Goal: Task Accomplishment & Management: Manage account settings

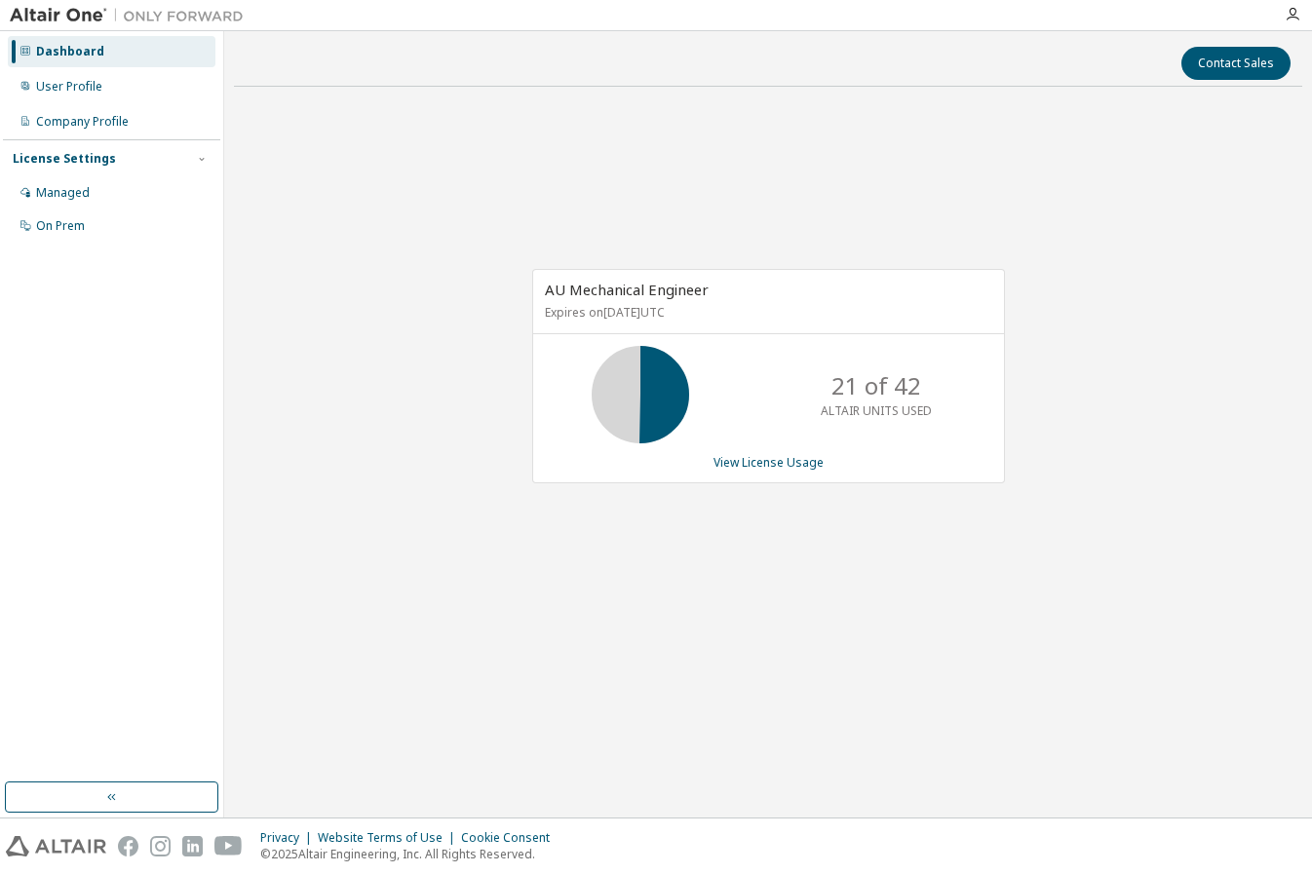
click at [487, 389] on div "AU Mechanical Engineer Expires on [DATE] UTC 21 of 42 ALTAIR UNITS USED View Li…" at bounding box center [768, 386] width 1068 height 568
click at [123, 86] on div "User Profile" at bounding box center [112, 86] width 208 height 31
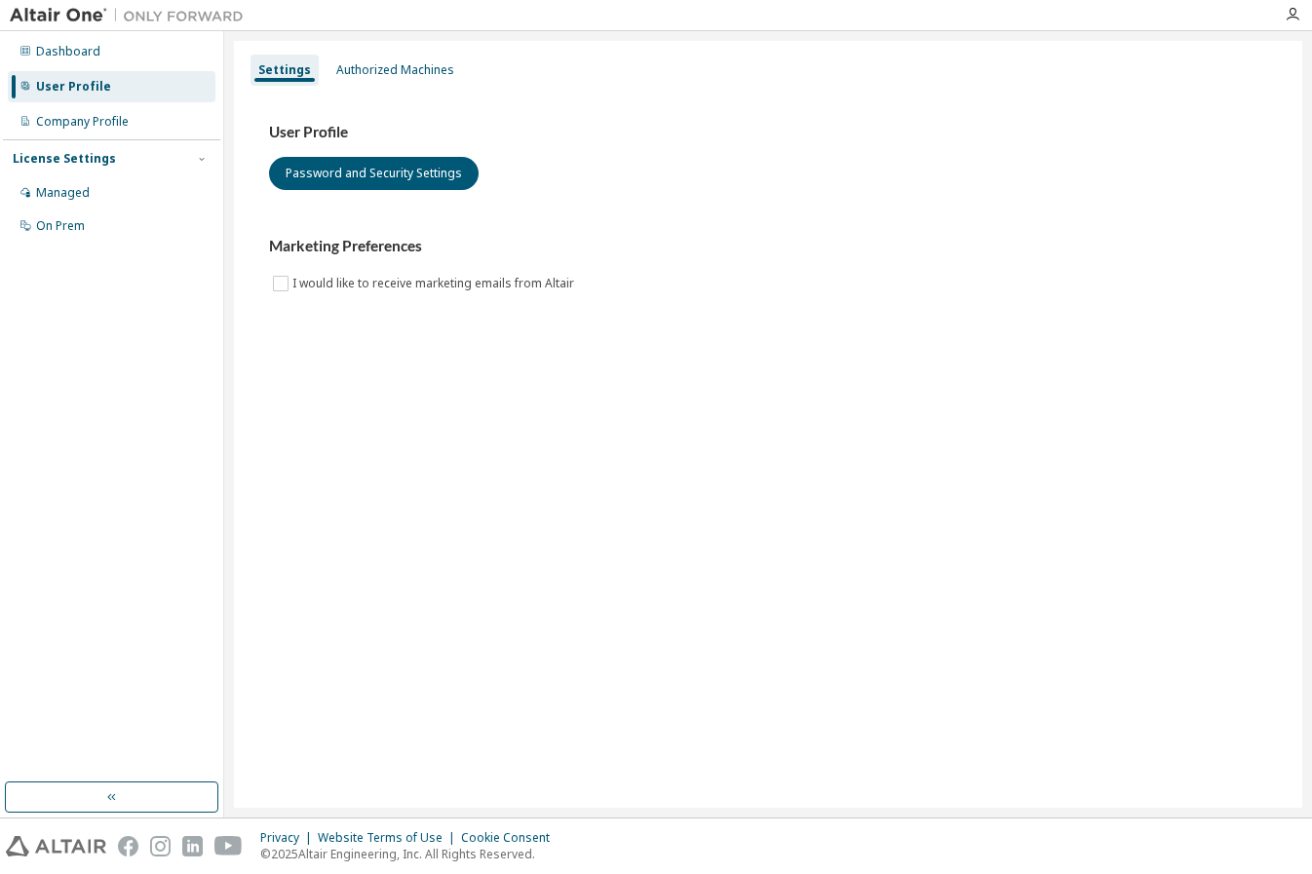
drag, startPoint x: 572, startPoint y: 122, endPoint x: 437, endPoint y: 93, distance: 138.6
click at [565, 122] on div "User Profile Password and Security Settings Marketing Preferences I would like …" at bounding box center [768, 221] width 1045 height 266
click at [407, 81] on div "Authorized Machines" at bounding box center [395, 70] width 134 height 31
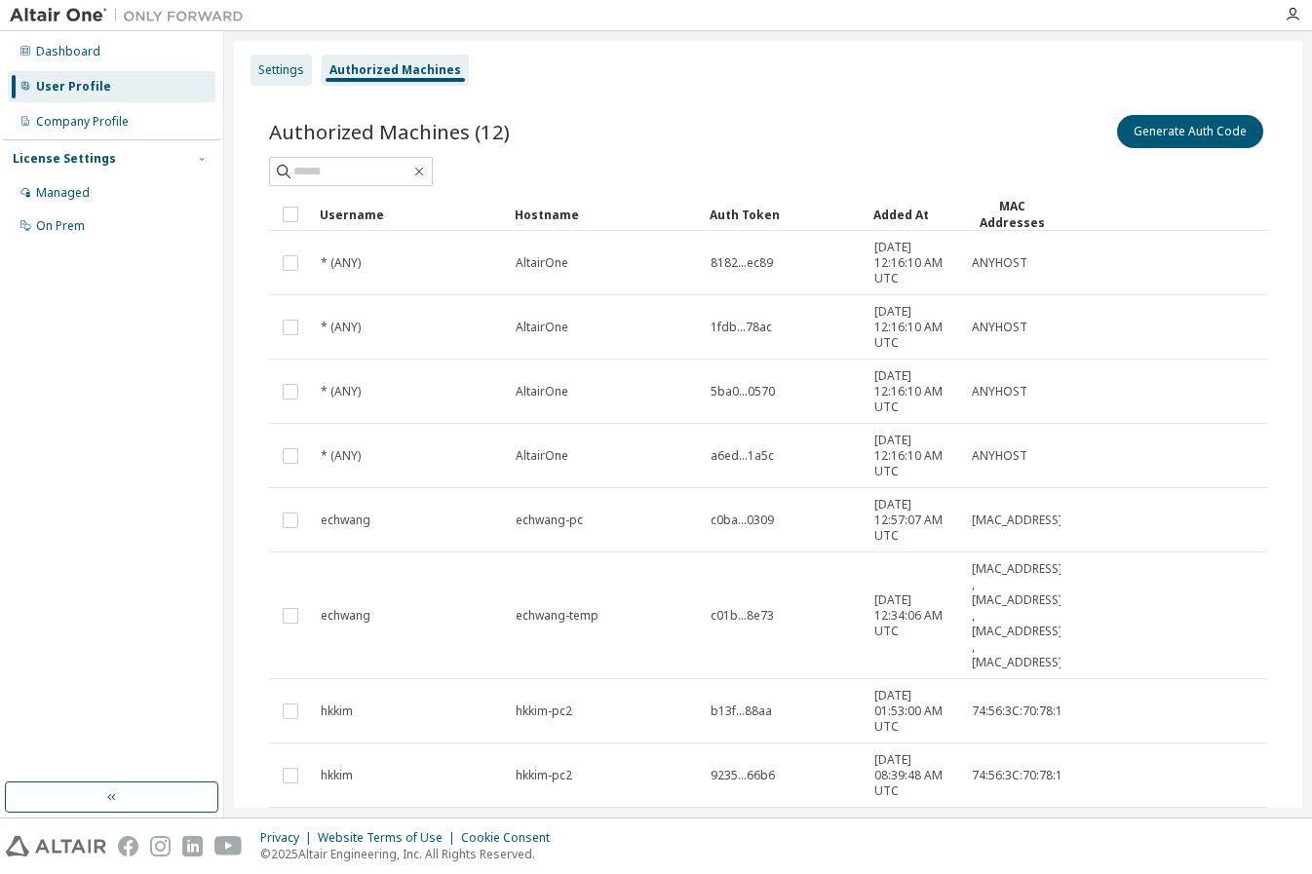
drag, startPoint x: 288, startPoint y: 81, endPoint x: 281, endPoint y: 71, distance: 12.5
click at [281, 71] on div "Settings" at bounding box center [281, 70] width 46 height 16
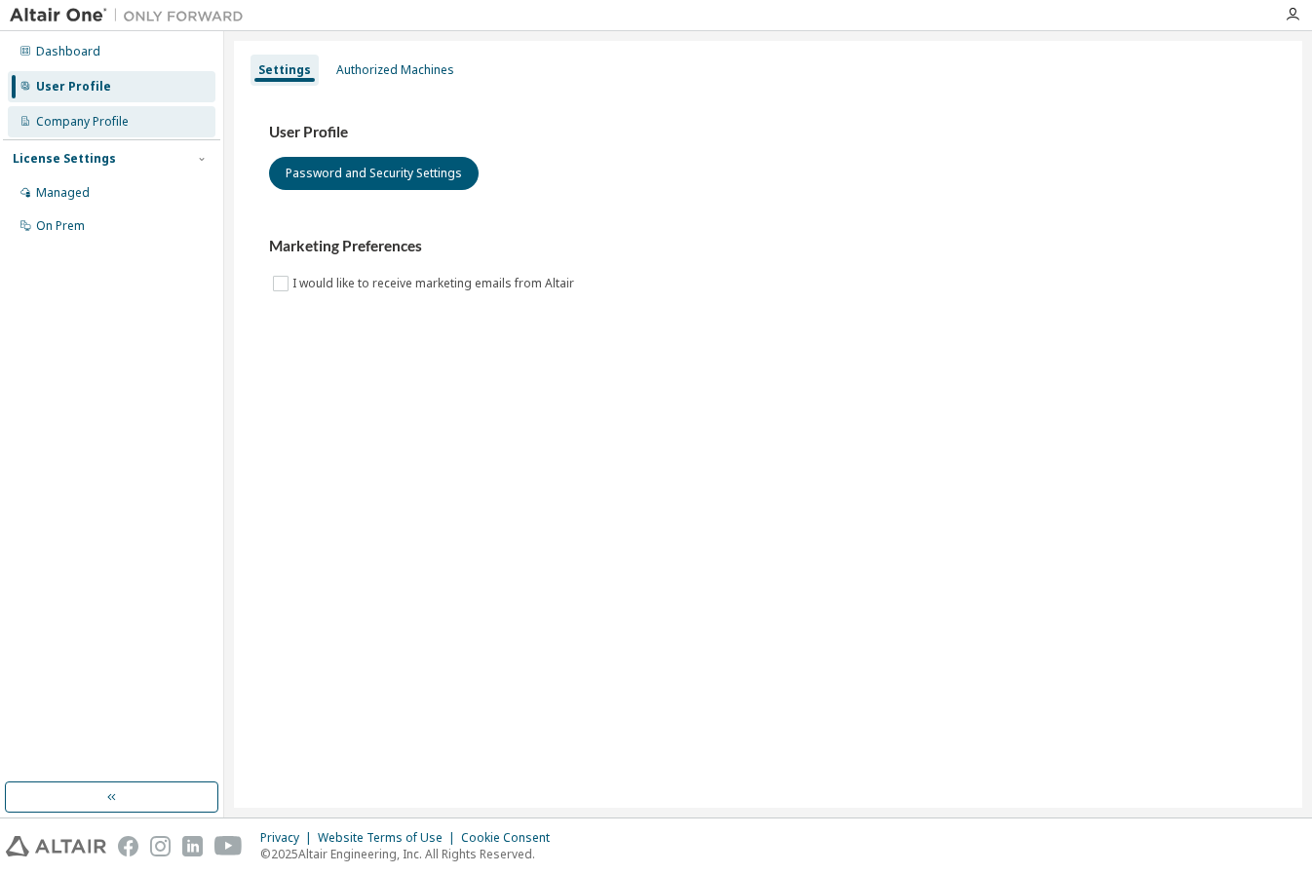
click at [126, 131] on div "Company Profile" at bounding box center [112, 121] width 208 height 31
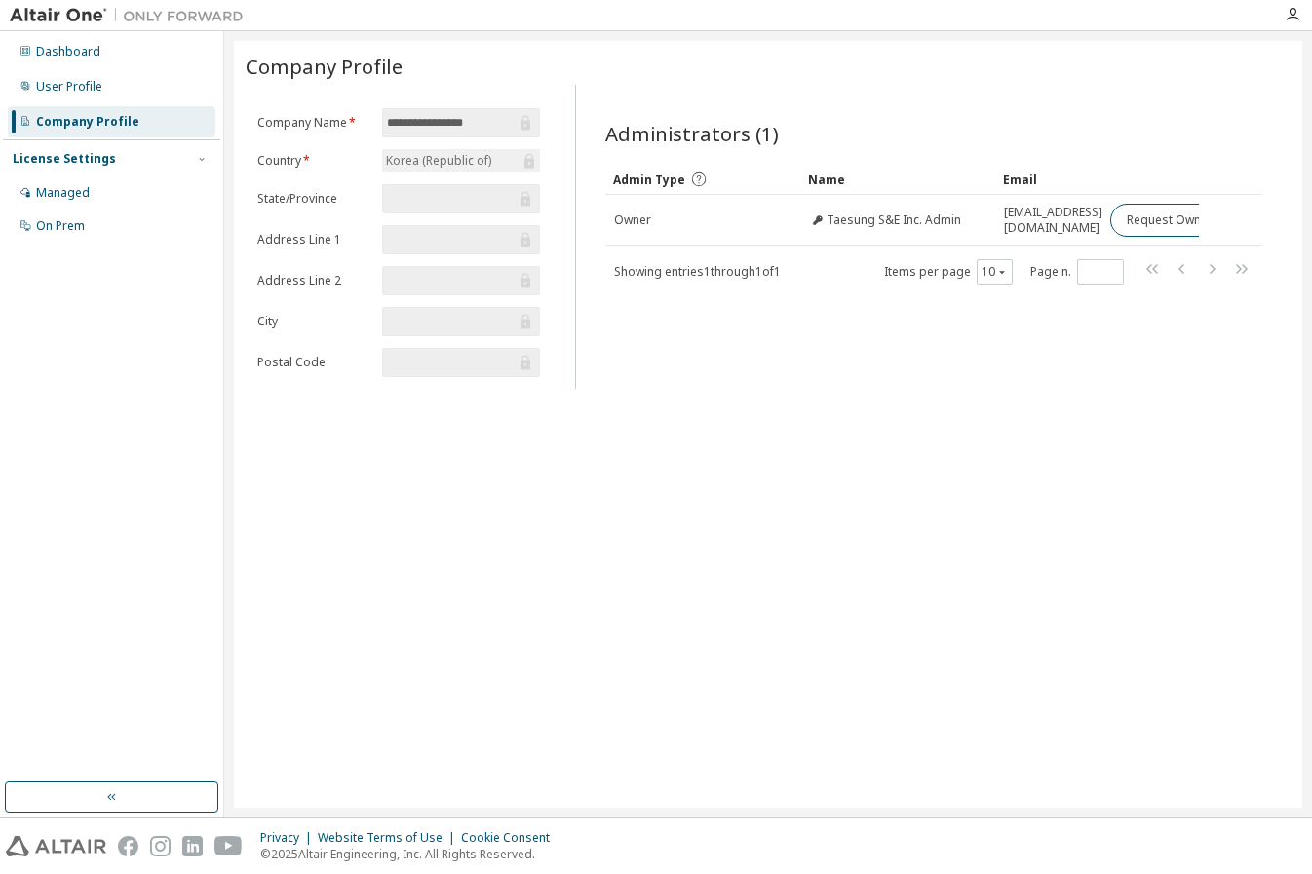
click at [832, 120] on div "Administrators (1)" at bounding box center [933, 133] width 656 height 27
click at [126, 199] on div "Managed" at bounding box center [112, 192] width 208 height 31
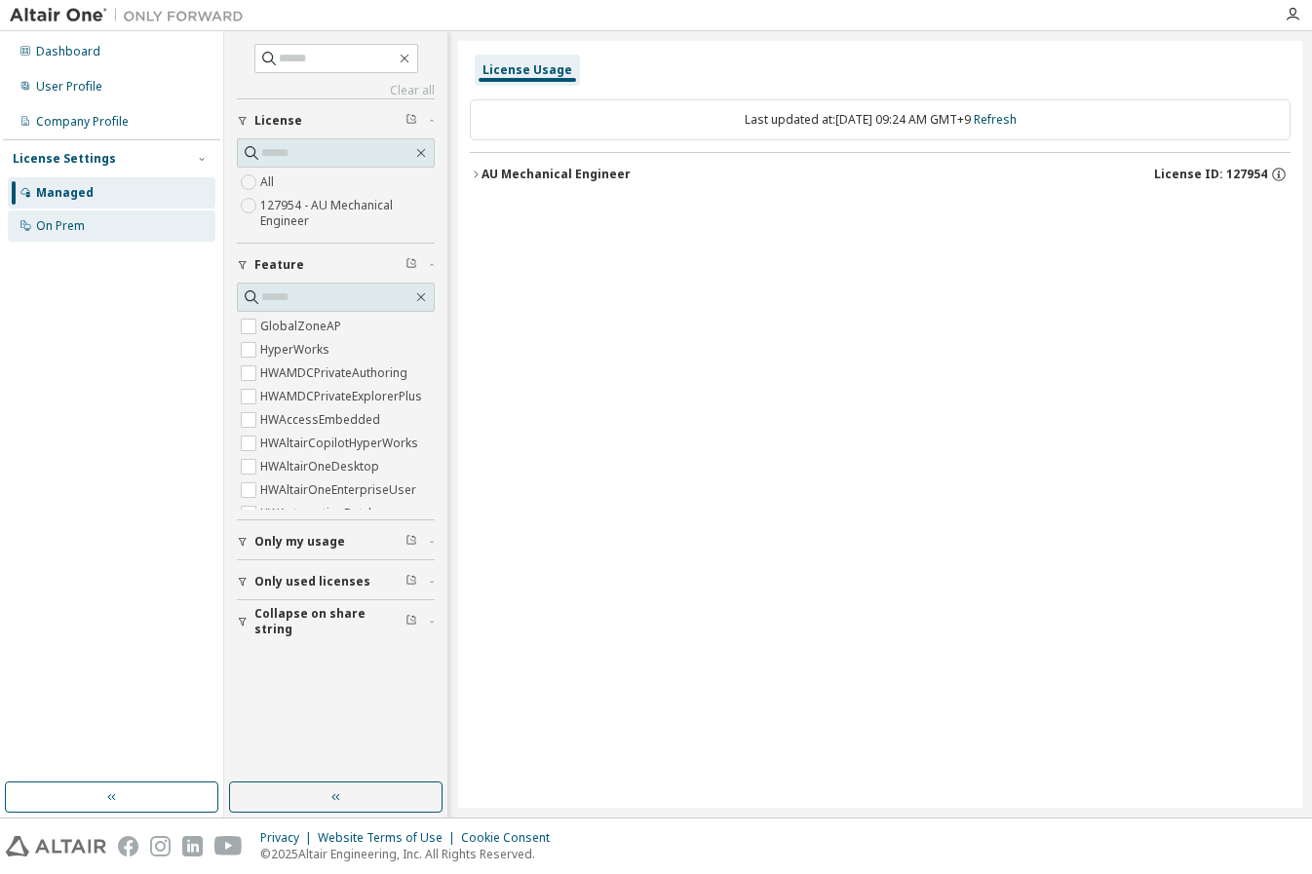
click at [105, 230] on div "On Prem" at bounding box center [112, 226] width 208 height 31
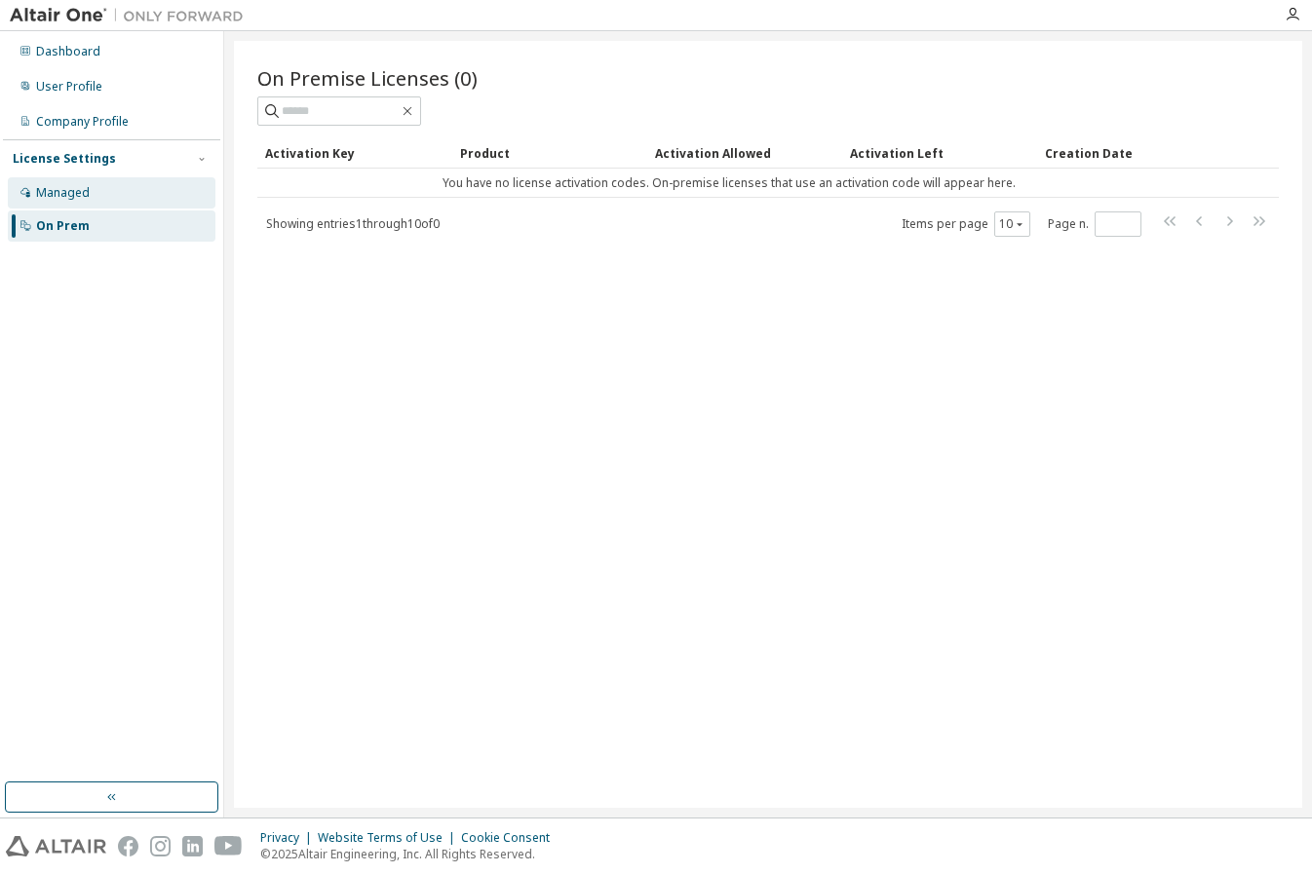
click at [120, 196] on div "Managed" at bounding box center [112, 192] width 208 height 31
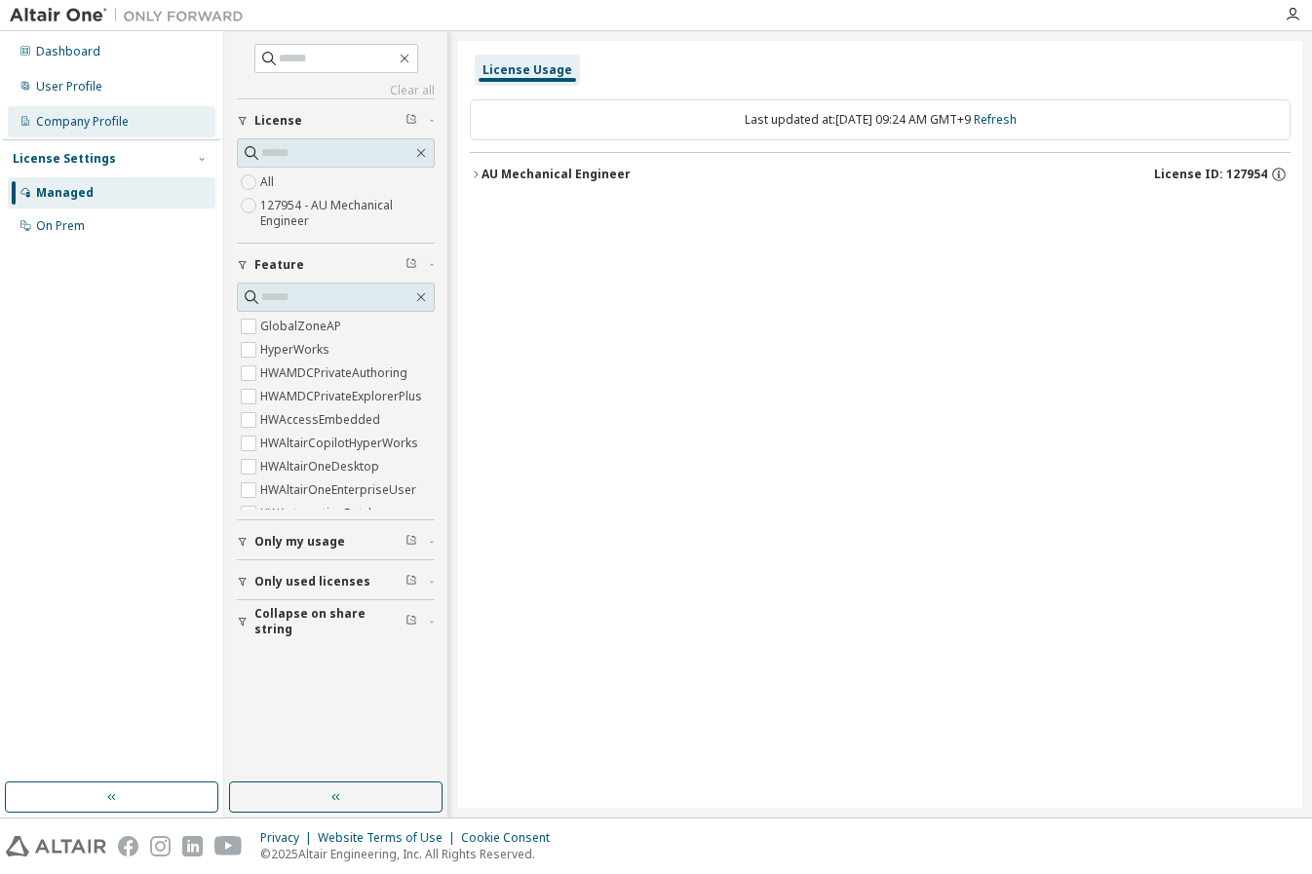
click at [142, 128] on div "Company Profile" at bounding box center [112, 121] width 208 height 31
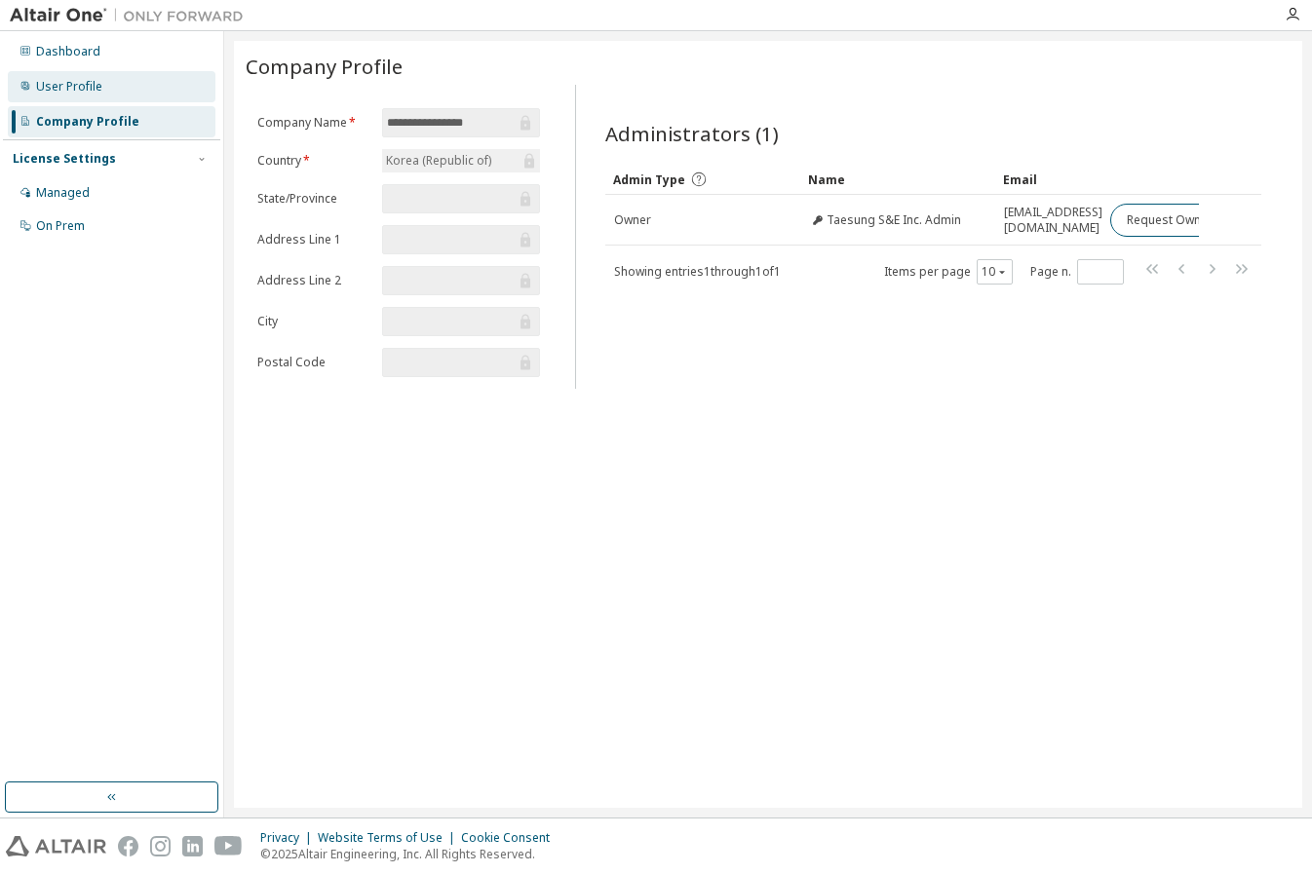
click at [172, 89] on div "User Profile" at bounding box center [112, 86] width 208 height 31
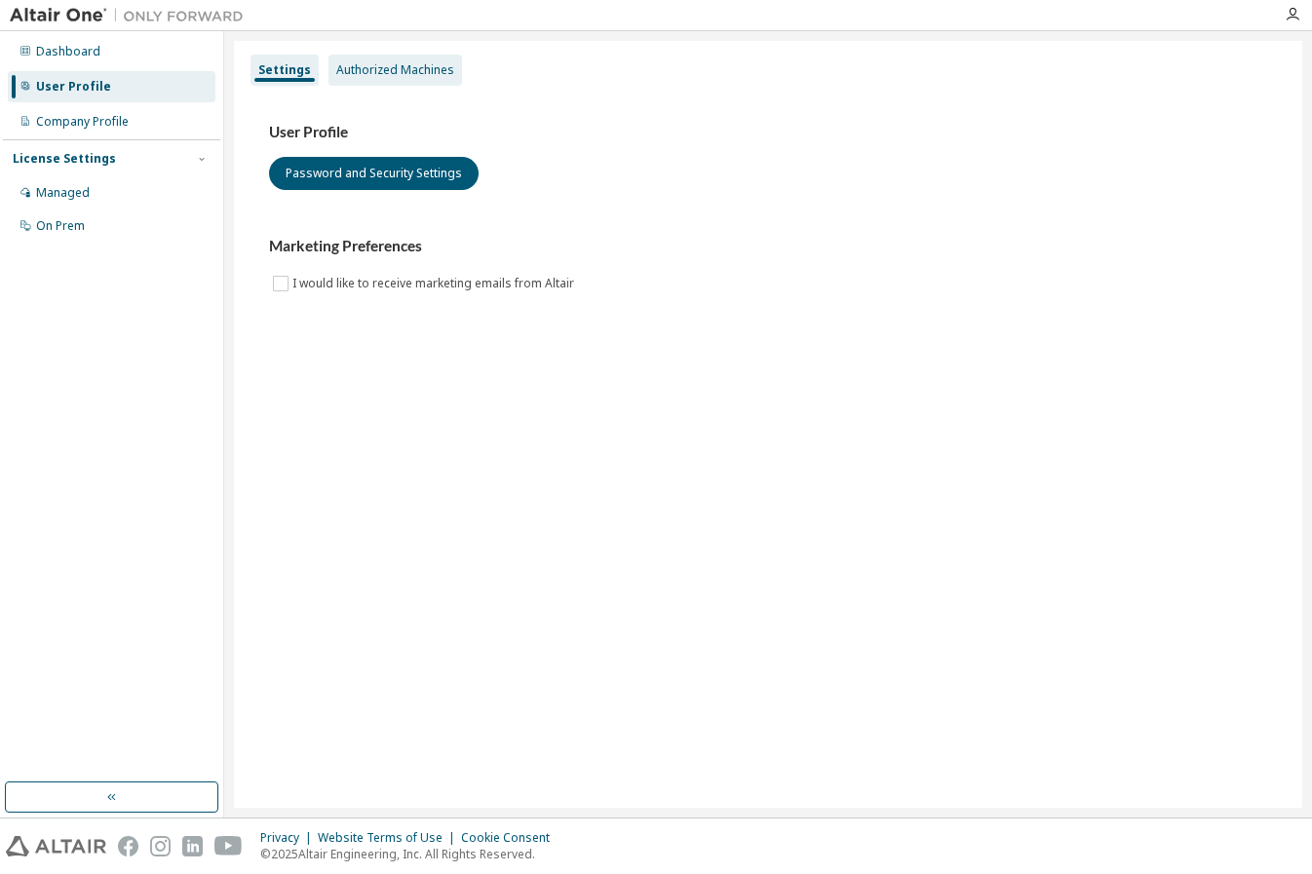
click at [392, 75] on div "Authorized Machines" at bounding box center [395, 70] width 118 height 16
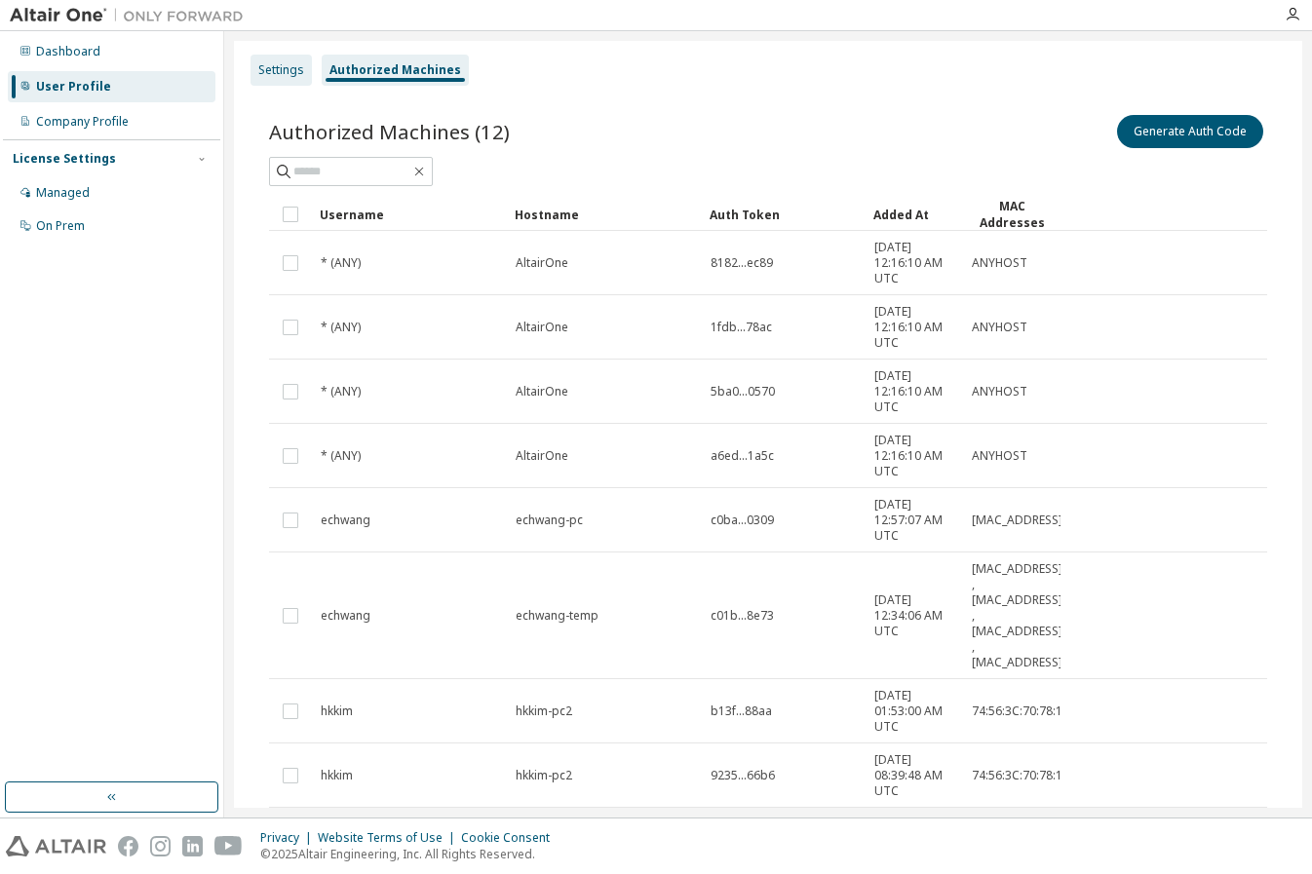
click at [275, 77] on div "Settings" at bounding box center [281, 70] width 46 height 16
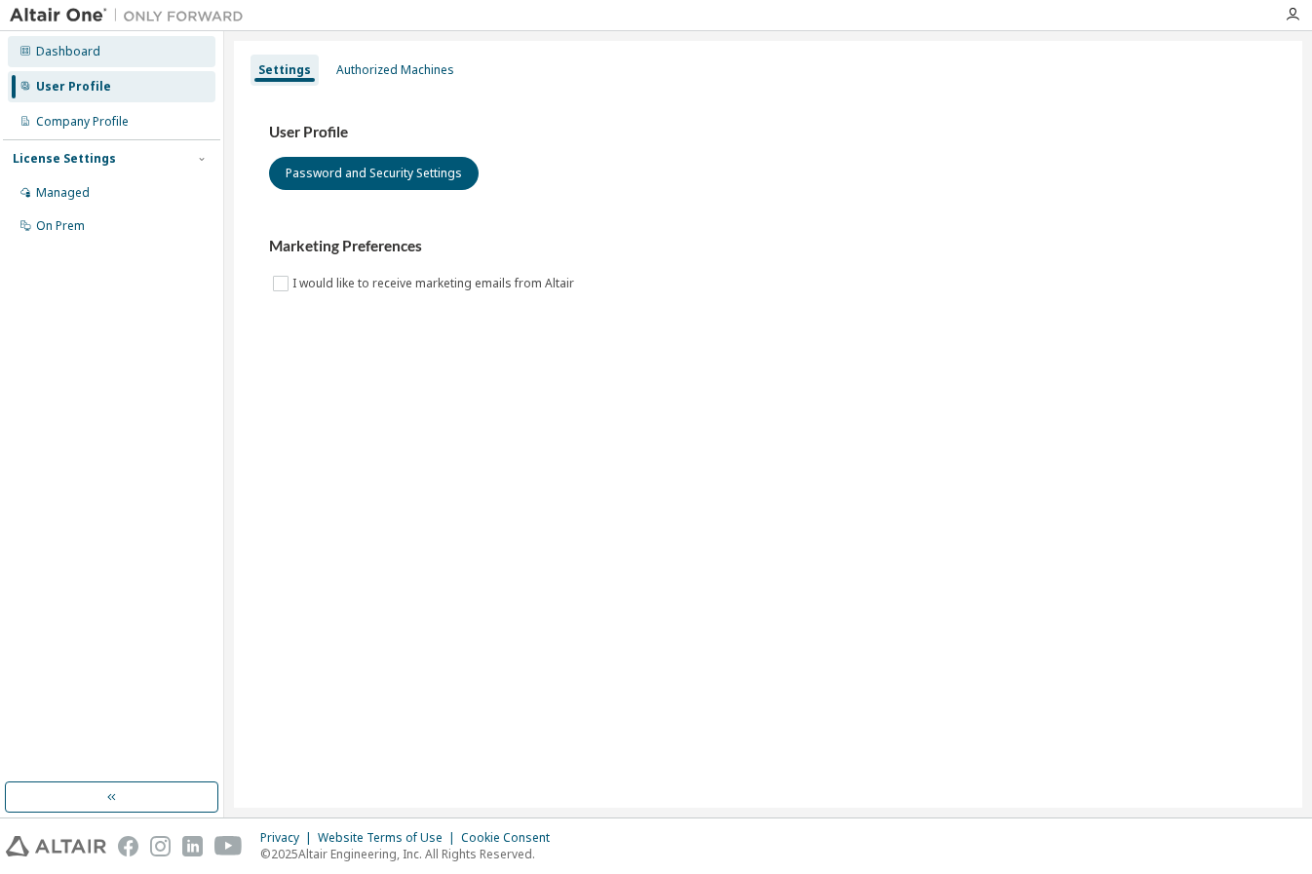
click at [128, 60] on div "Dashboard" at bounding box center [112, 51] width 208 height 31
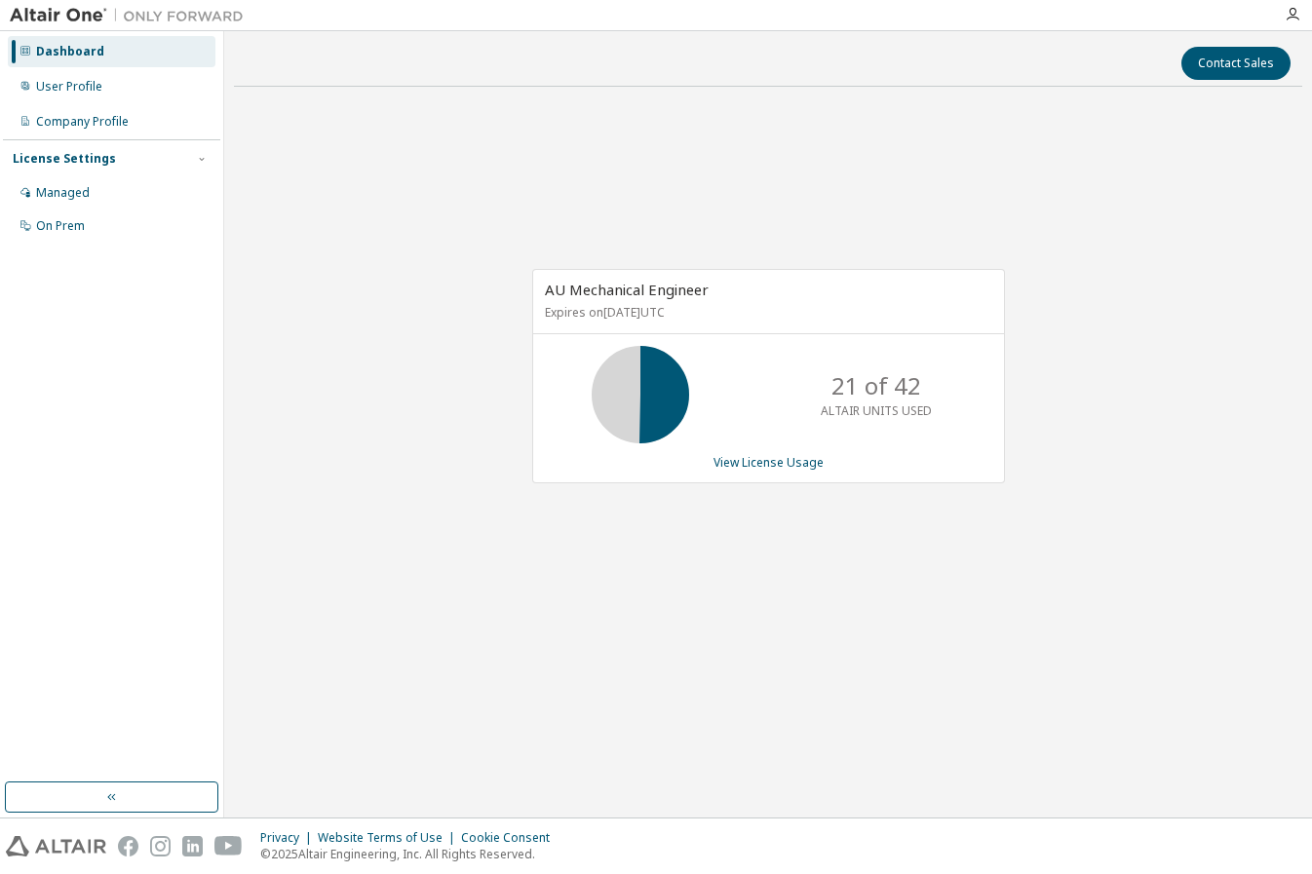
click at [701, 269] on div "AU Mechanical Engineer Expires on October 1, 2025 UTC 21 of 42 ALTAIR UNITS USE…" at bounding box center [768, 375] width 473 height 213
click at [787, 462] on link "View License Usage" at bounding box center [768, 462] width 110 height 17
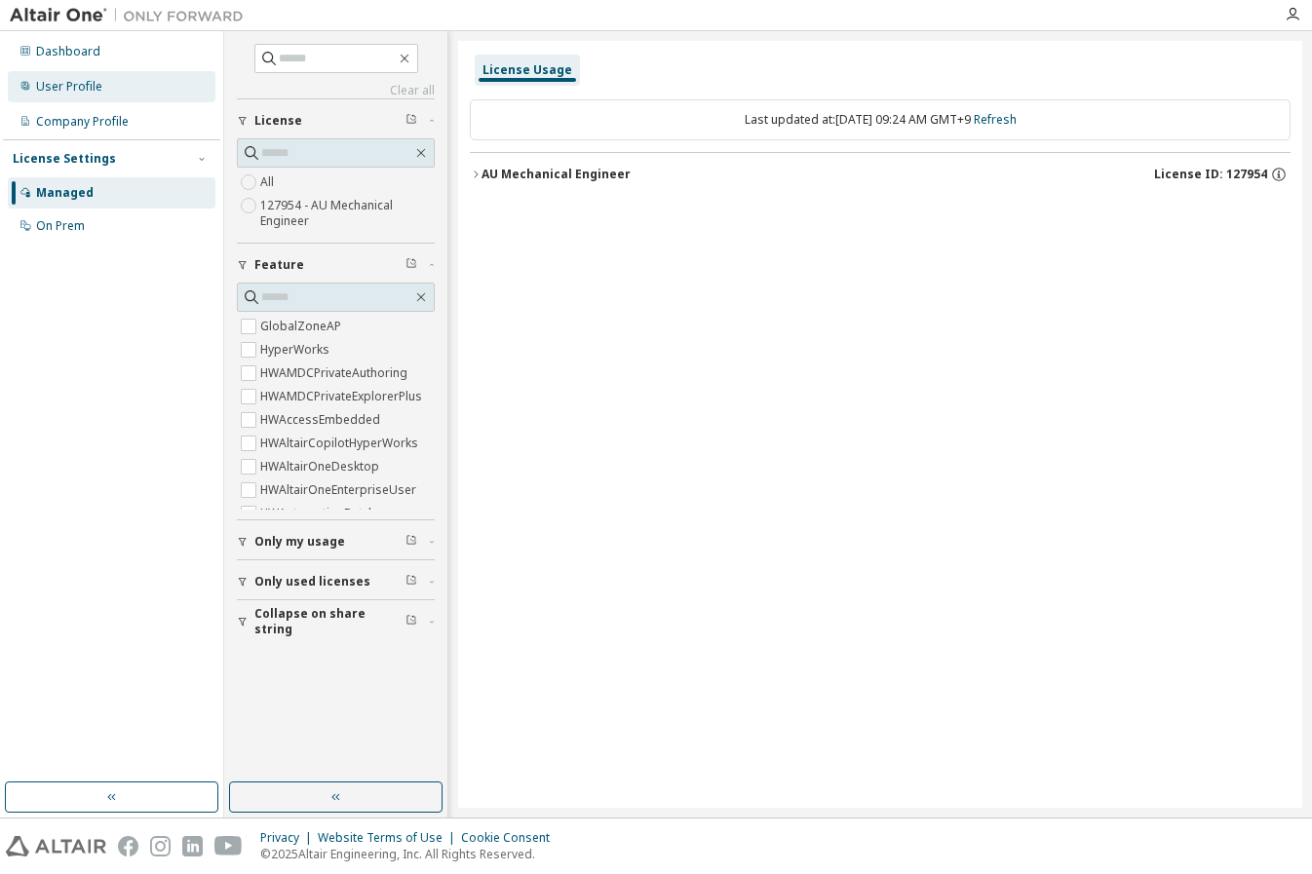
click at [115, 97] on div "User Profile" at bounding box center [112, 86] width 208 height 31
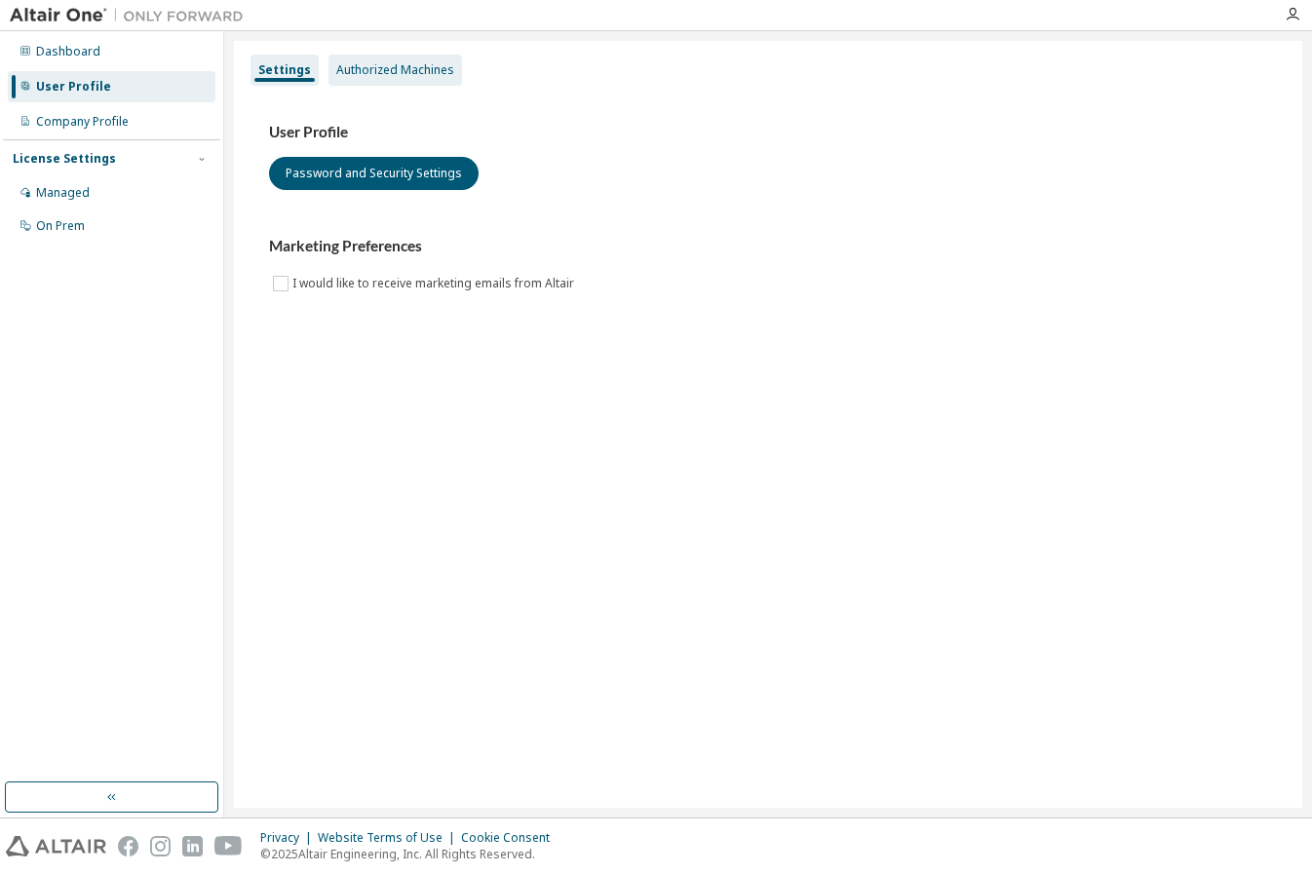
click at [415, 79] on div "Authorized Machines" at bounding box center [395, 70] width 134 height 31
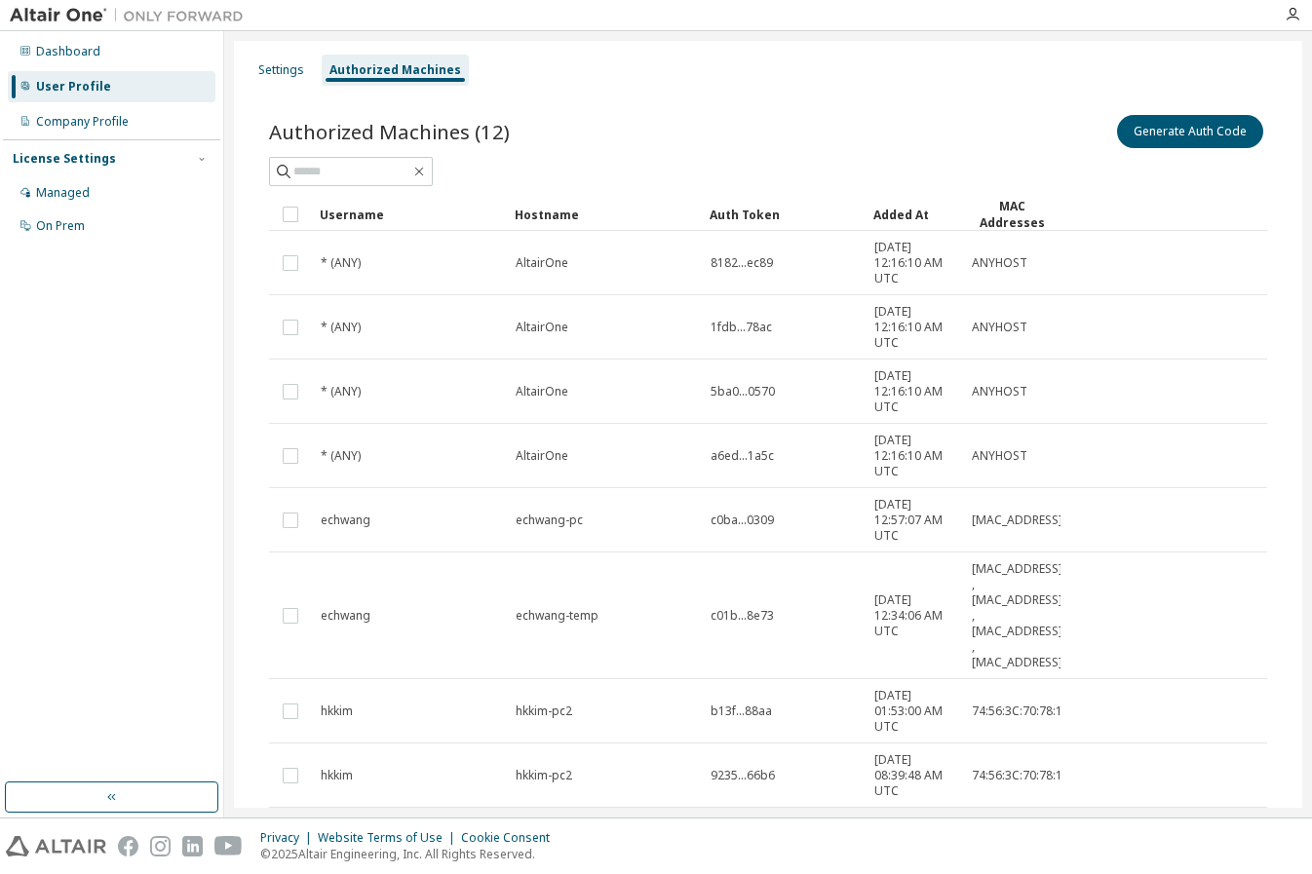
drag, startPoint x: 1175, startPoint y: 333, endPoint x: 986, endPoint y: 141, distance: 269.5
click at [986, 141] on div "Generate Auth Code" at bounding box center [1017, 131] width 499 height 41
click at [881, 116] on div "Generate Auth Code" at bounding box center [1017, 131] width 499 height 41
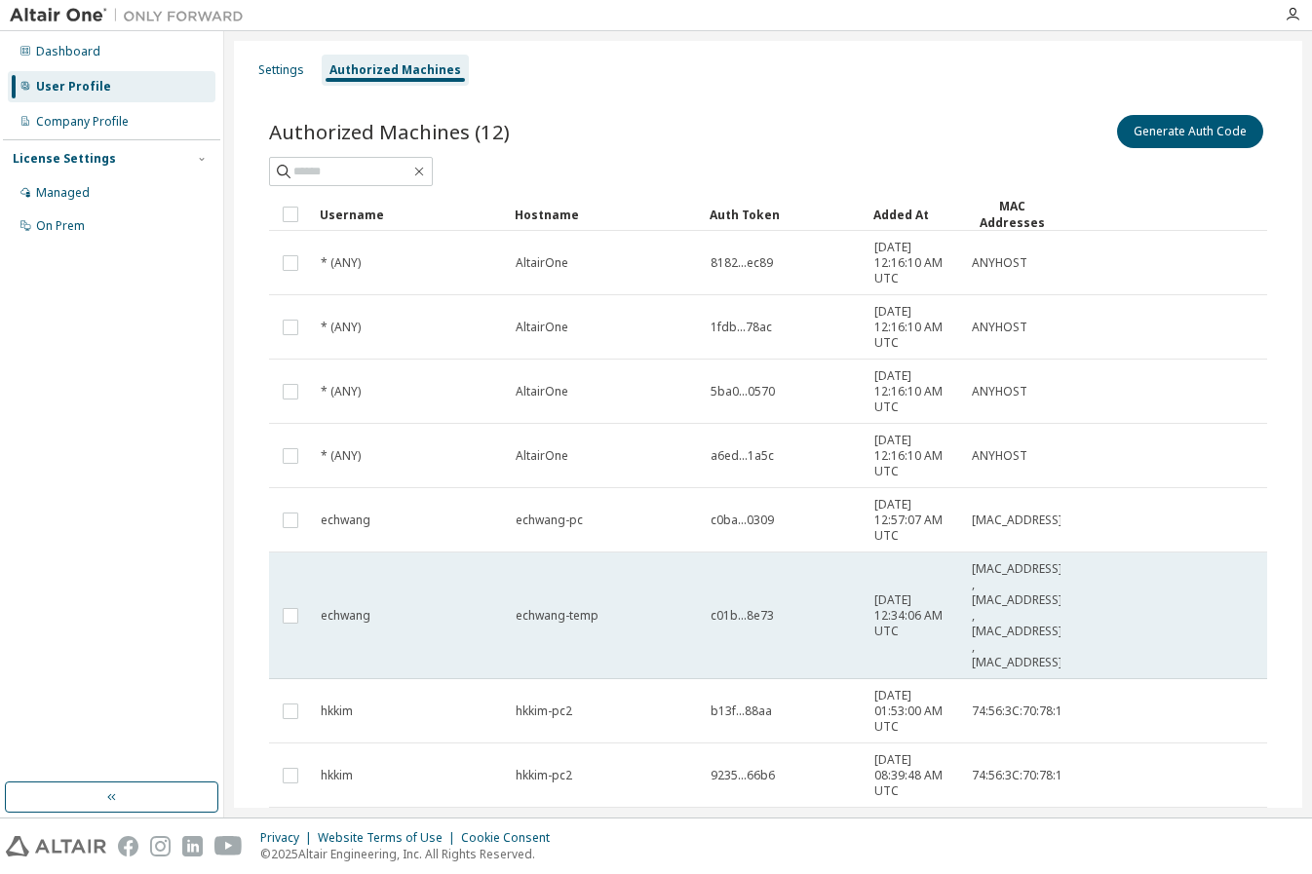
scroll to position [258, 0]
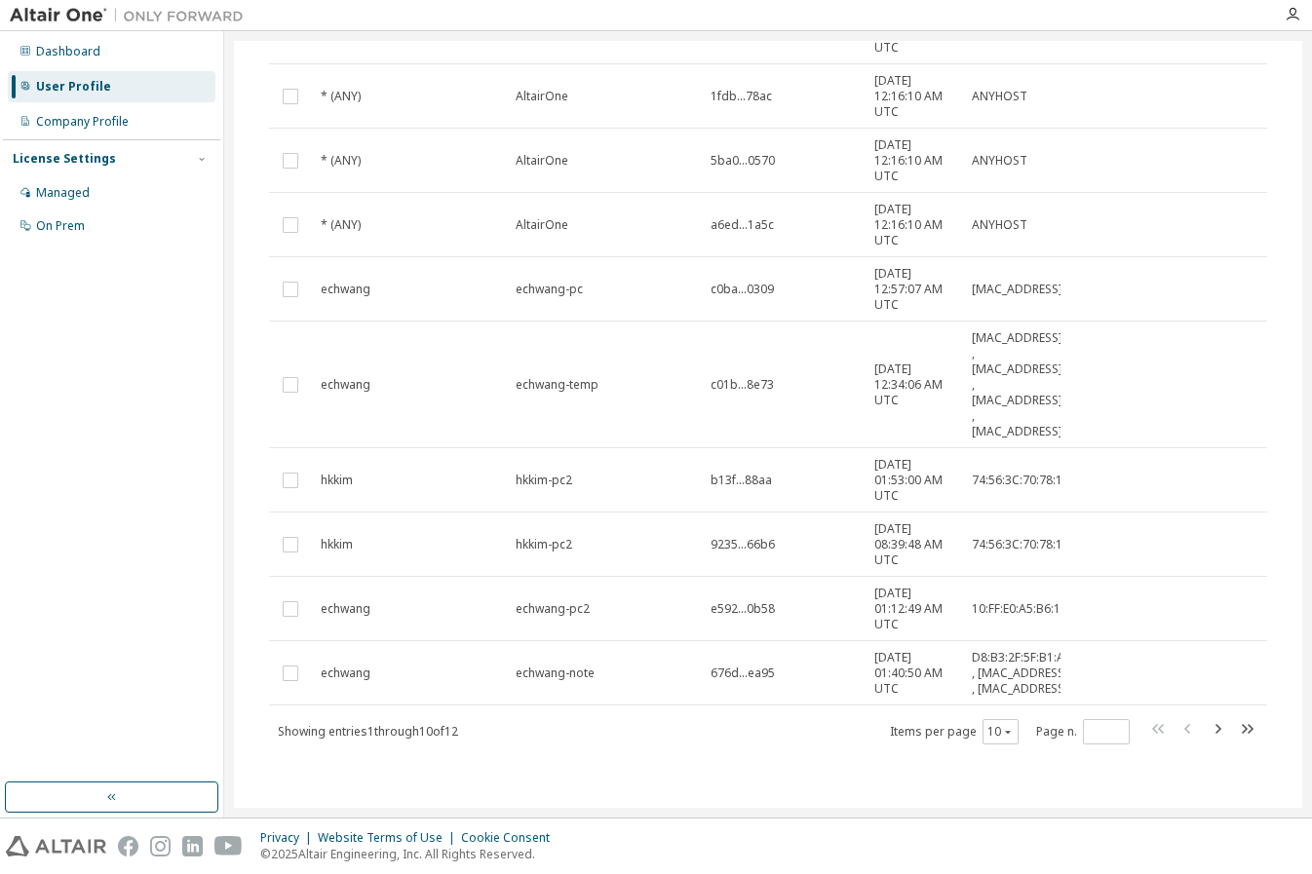
drag, startPoint x: 946, startPoint y: 666, endPoint x: 826, endPoint y: 763, distance: 154.5
click at [826, 763] on div "Authorized Machines (12) Generate Auth Code Clear Load Save Save As Field Opera…" at bounding box center [768, 327] width 1045 height 940
click at [136, 116] on div "Company Profile" at bounding box center [112, 121] width 208 height 31
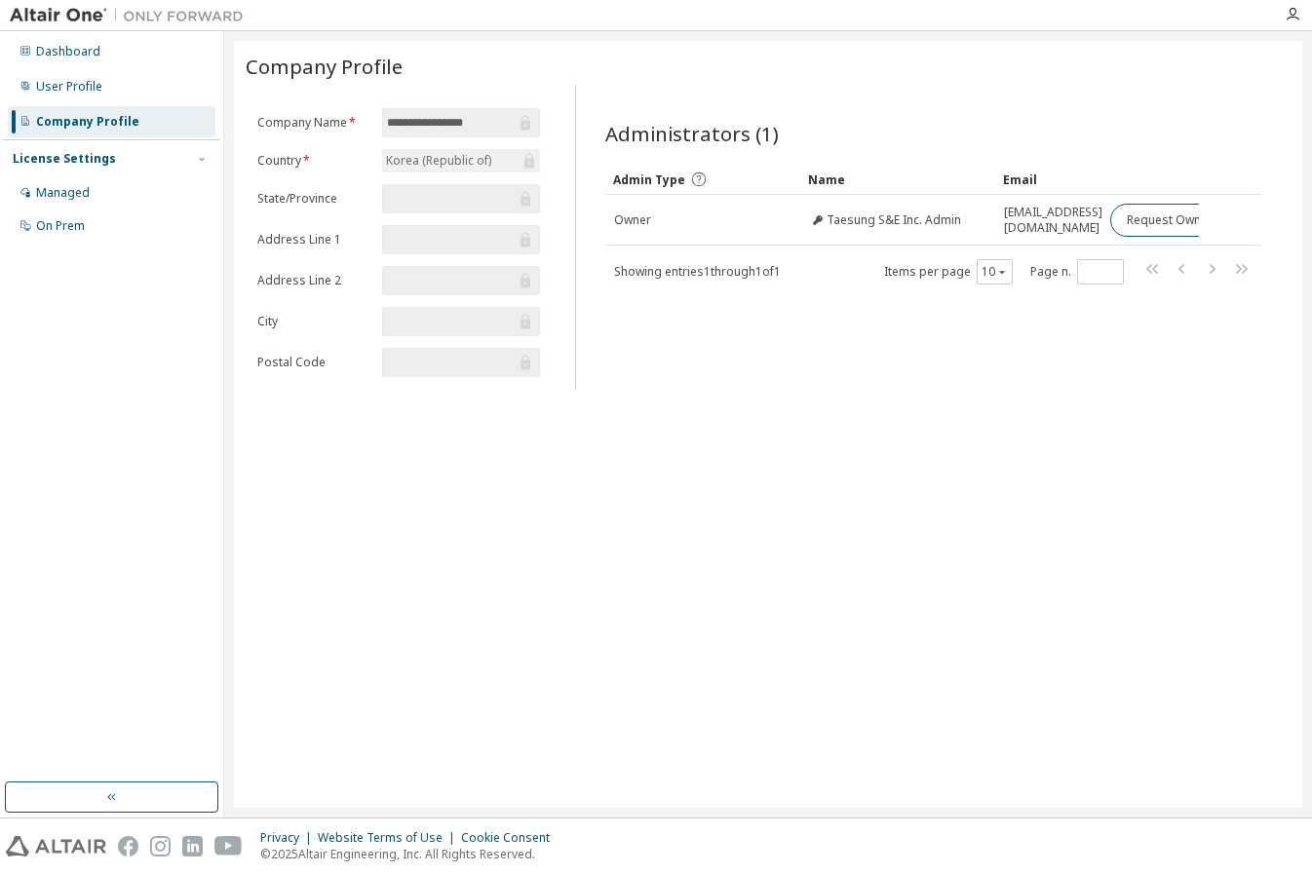
click at [835, 350] on div "Administrators (1) Clear Load Save Save As Field Operator Value Select filter S…" at bounding box center [933, 242] width 703 height 292
drag, startPoint x: 835, startPoint y: 350, endPoint x: 691, endPoint y: 317, distance: 148.0
click at [689, 318] on div "Administrators (1) Clear Load Save Save As Field Operator Value Select filter S…" at bounding box center [933, 242] width 703 height 292
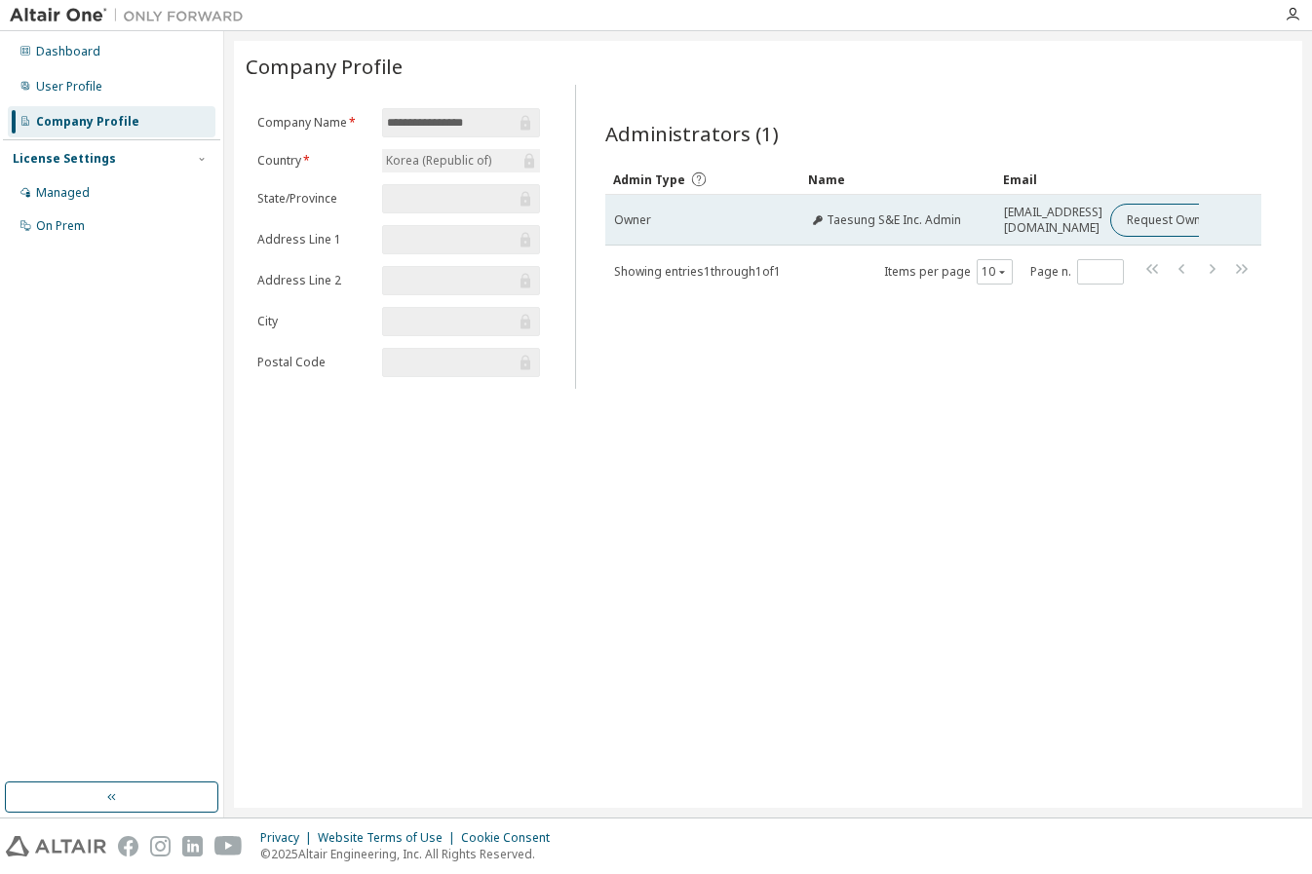
click at [986, 229] on td "Taesung S&E Inc. Admin" at bounding box center [897, 220] width 195 height 51
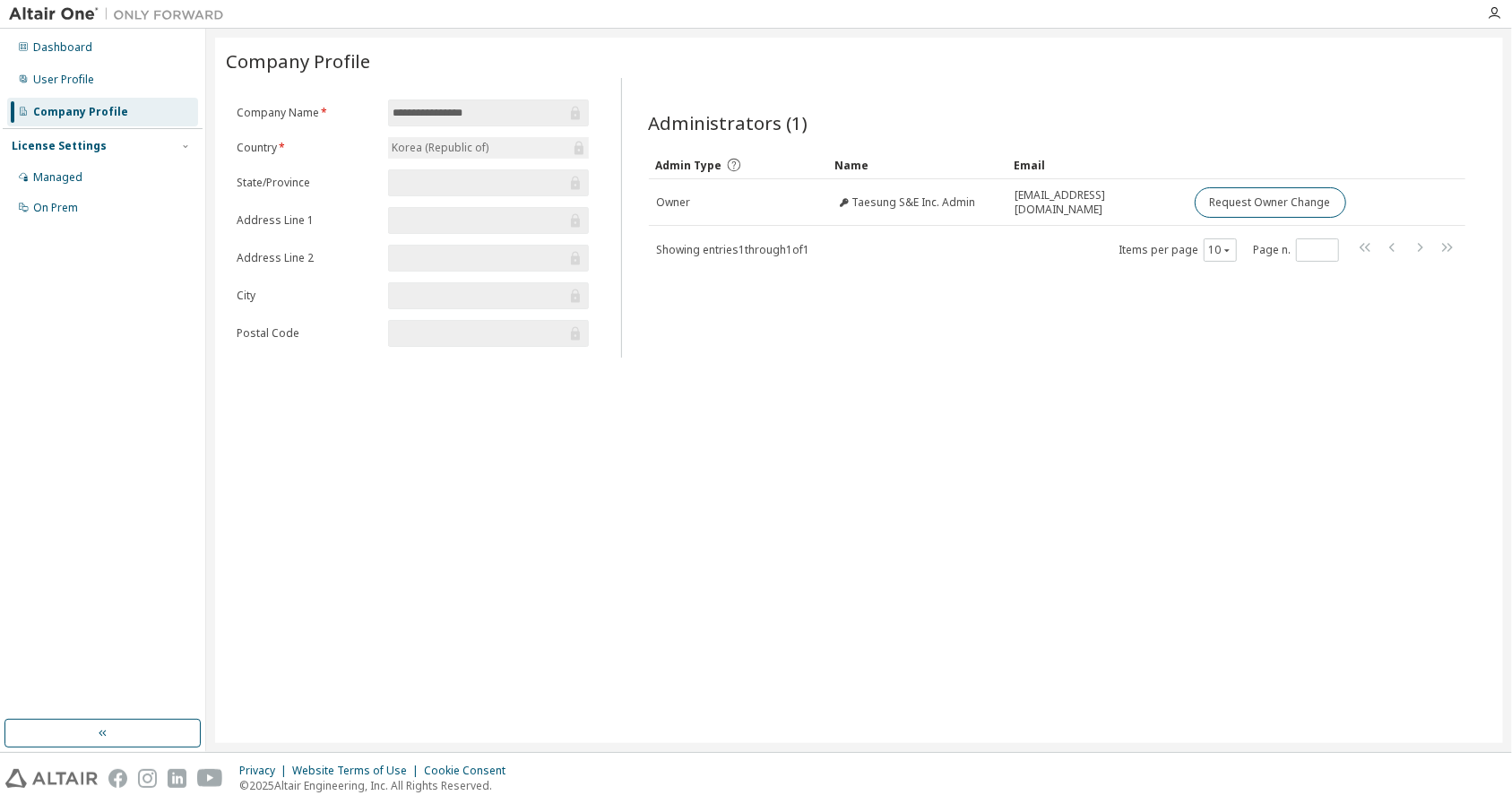
drag, startPoint x: 1208, startPoint y: 322, endPoint x: 1117, endPoint y: 233, distance: 127.3
click at [1206, 325] on div "Administrators (1) Clear Load Save Save As Field Operator Value Select filter S…" at bounding box center [1057, 223] width 860 height 269
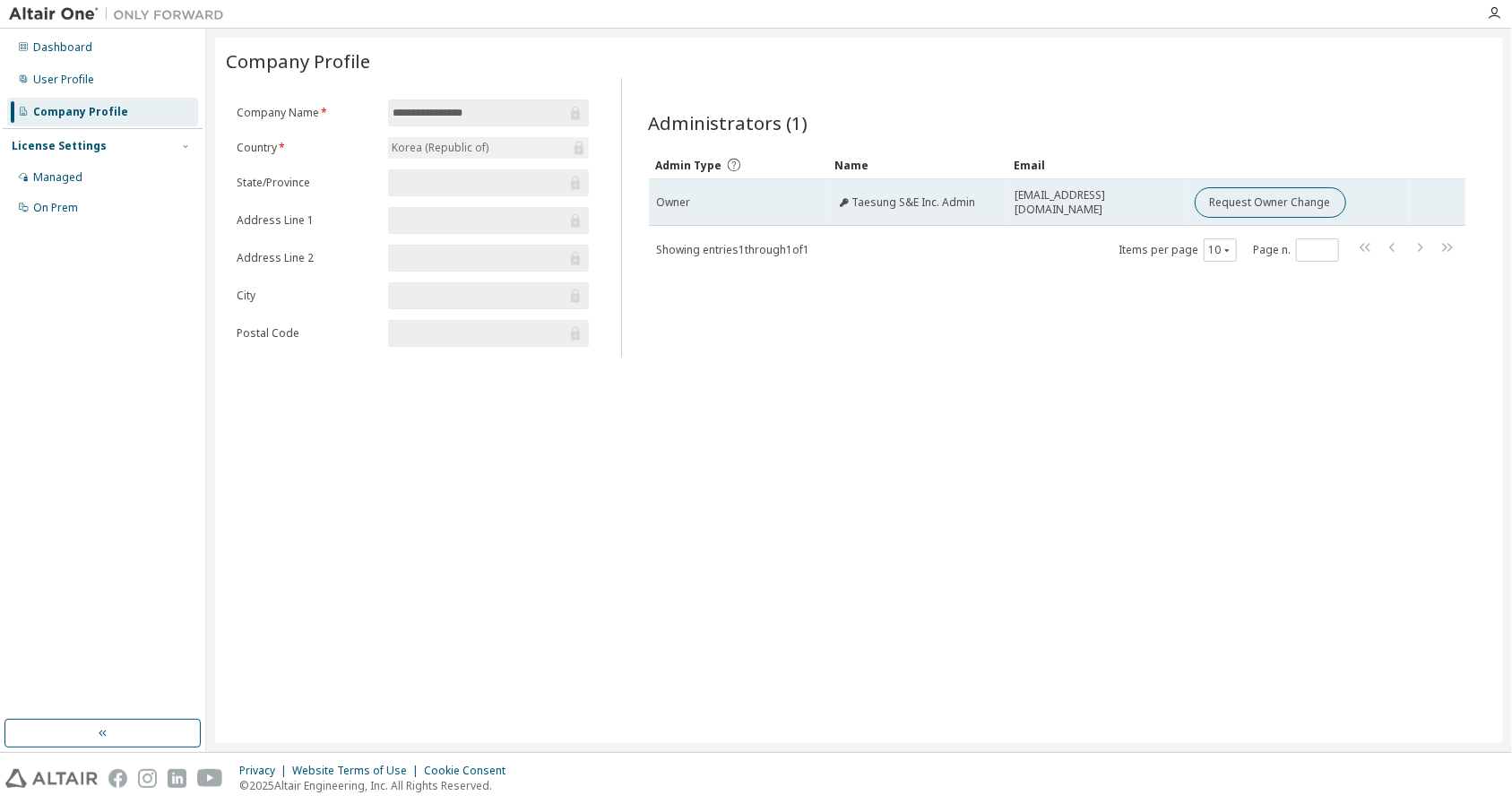
click at [1092, 201] on span "altairkorealic+TSNE@gmail.com" at bounding box center [1096, 202] width 163 height 29
click at [673, 196] on span "Owner" at bounding box center [673, 202] width 34 height 15
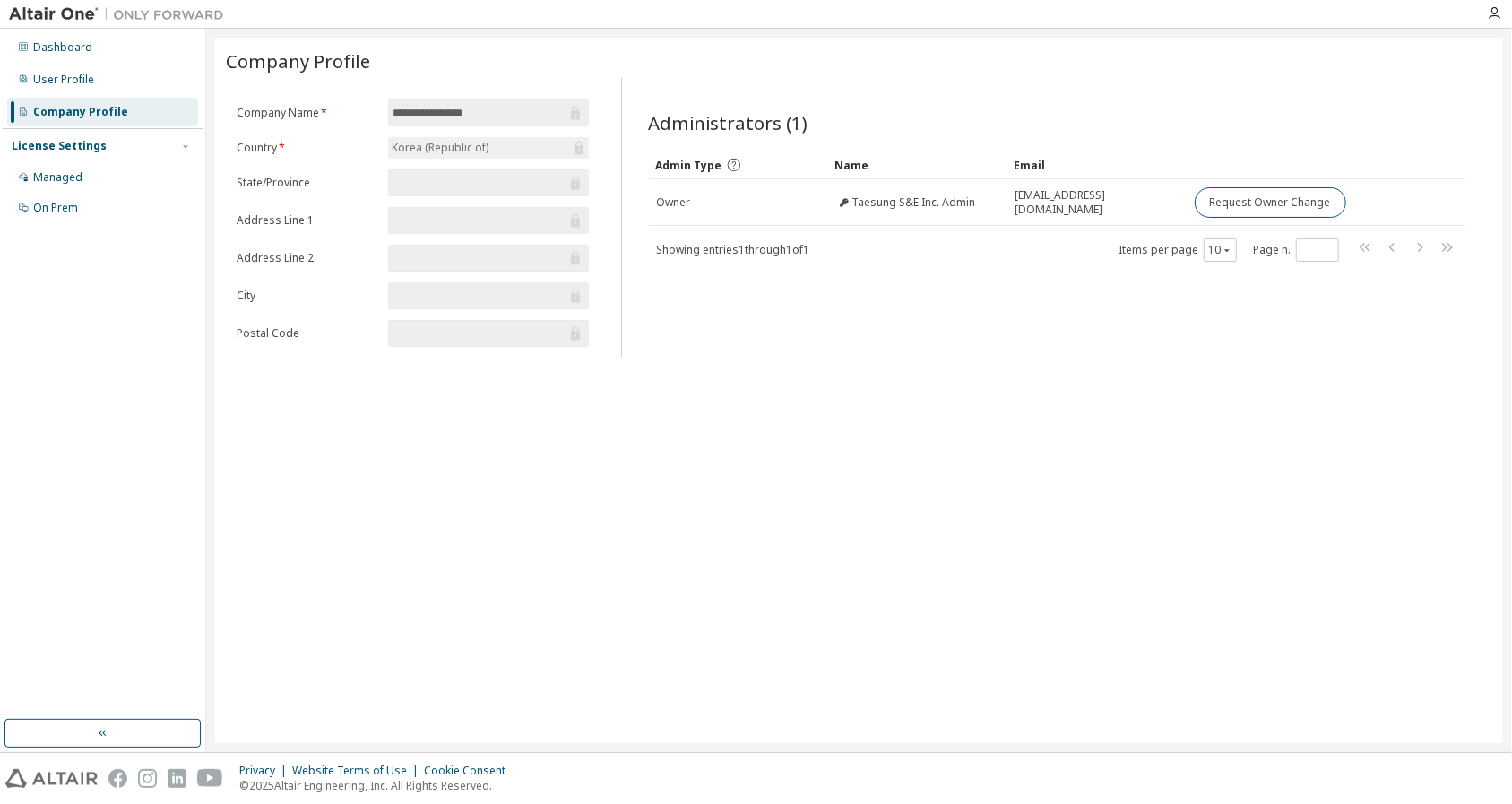
click at [825, 367] on div "**********" at bounding box center [859, 390] width 1288 height 706
click at [95, 55] on div "Dashboard" at bounding box center [103, 47] width 191 height 29
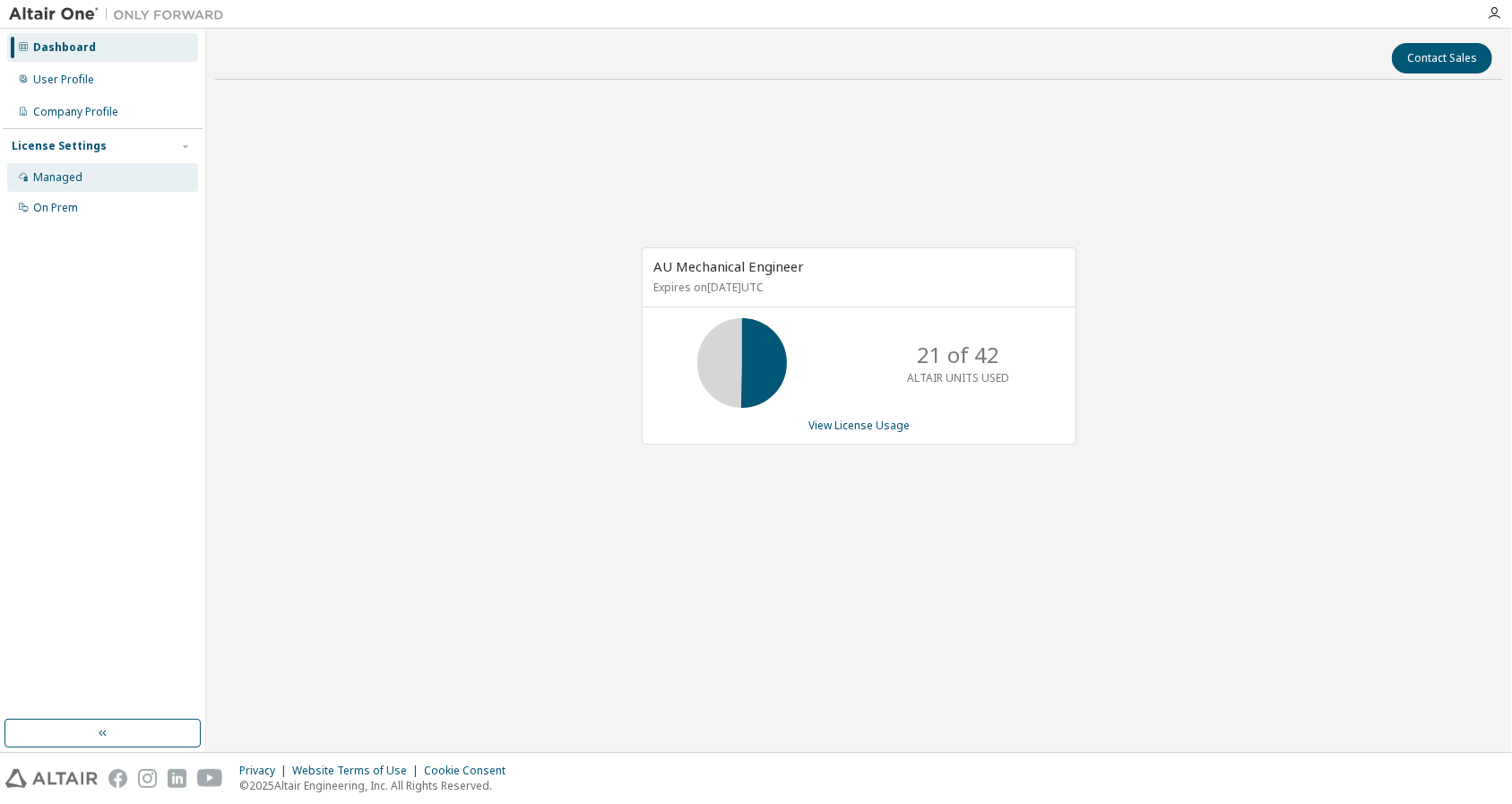
click at [129, 171] on div "Managed" at bounding box center [103, 177] width 191 height 29
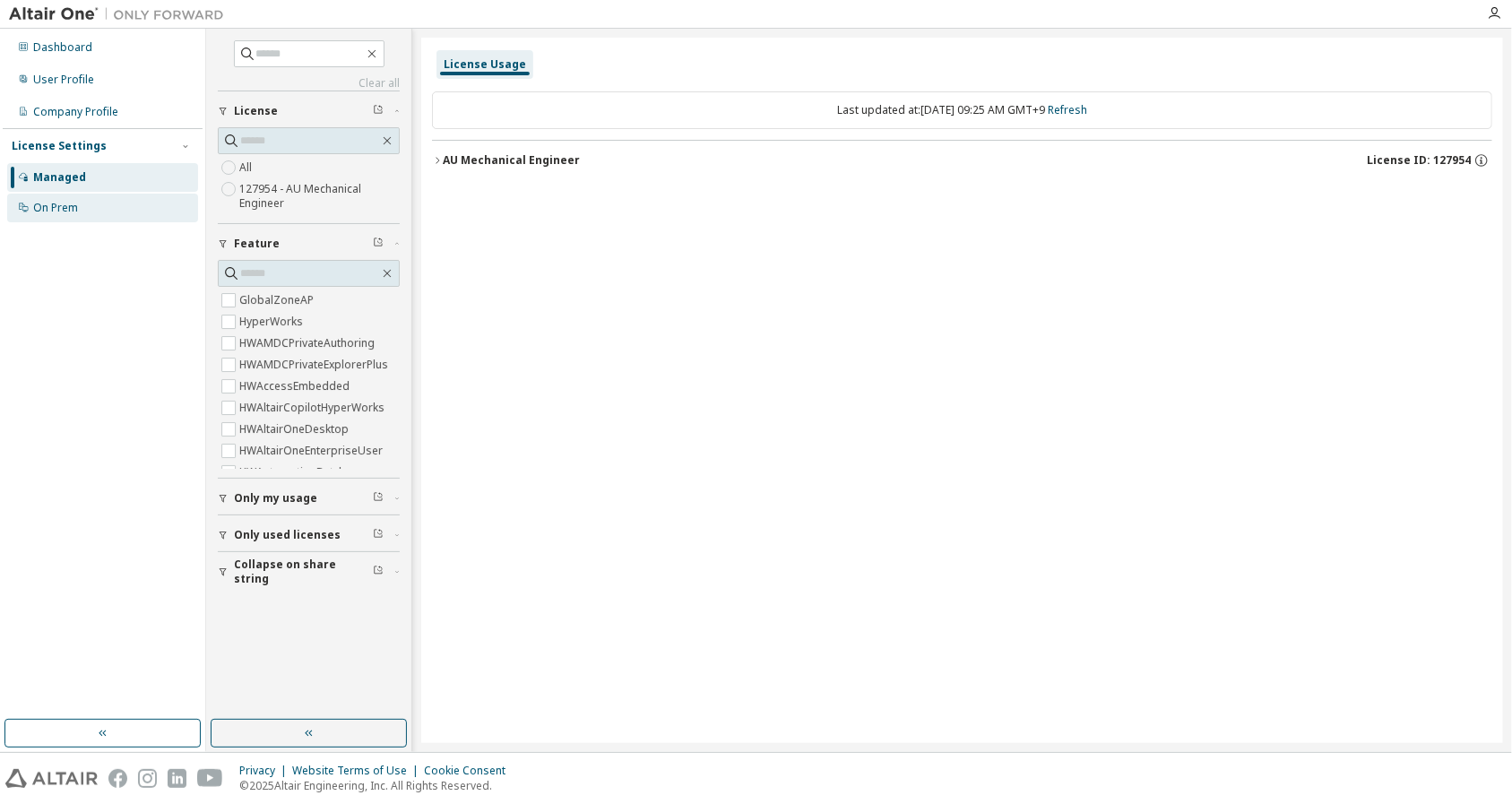
click at [122, 199] on div "On Prem" at bounding box center [103, 208] width 191 height 29
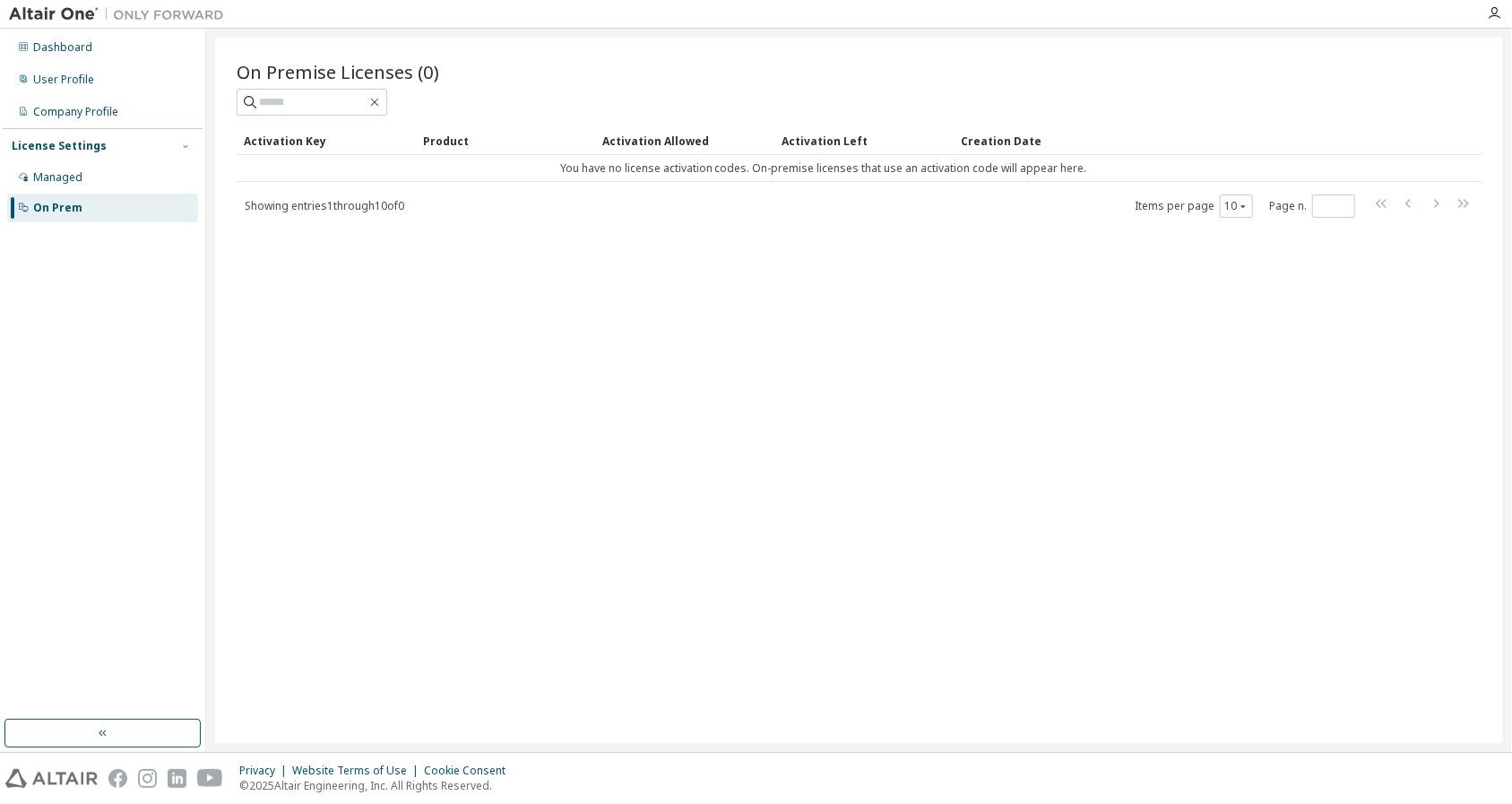
click at [803, 313] on div "On Premise Licenses (0) Clear Load Save Save As Field Operator Value Select fil…" at bounding box center [859, 390] width 1288 height 706
drag, startPoint x: 803, startPoint y: 313, endPoint x: 1292, endPoint y: 243, distance: 494.0
click at [1206, 243] on div "On Premise Licenses (0) Clear Load Save Save As Field Operator Value Select fil…" at bounding box center [859, 390] width 1288 height 706
